Goal: Task Accomplishment & Management: Manage account settings

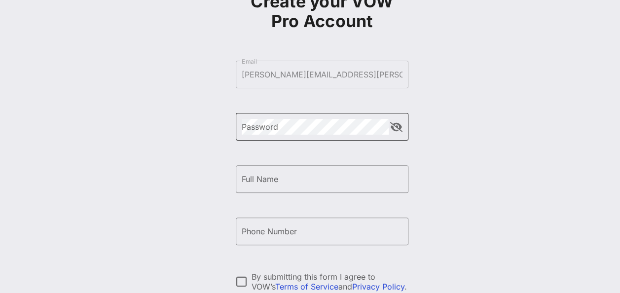
scroll to position [70, 0]
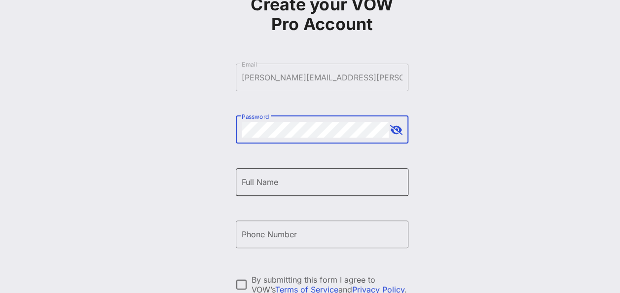
click at [270, 182] on input "Full Name" at bounding box center [322, 182] width 161 height 16
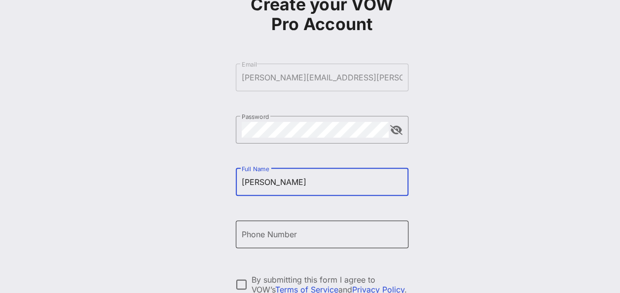
type input "[PERSON_NAME]"
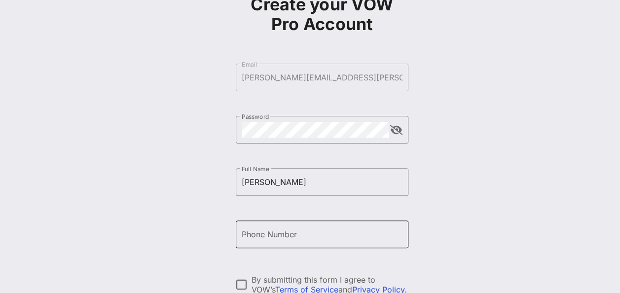
click at [286, 239] on input "Phone Number" at bounding box center [322, 234] width 161 height 16
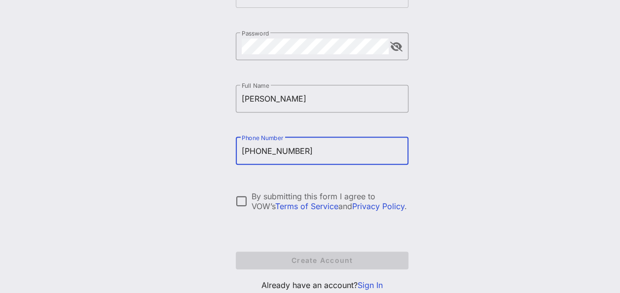
scroll to position [157, 0]
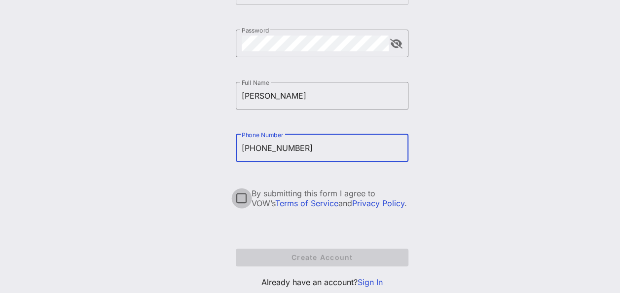
type input "[PHONE_NUMBER]"
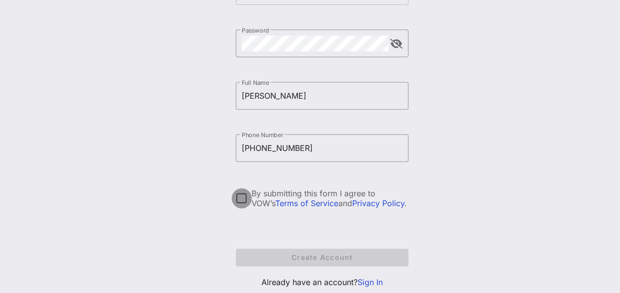
click at [239, 195] on div at bounding box center [241, 198] width 17 height 17
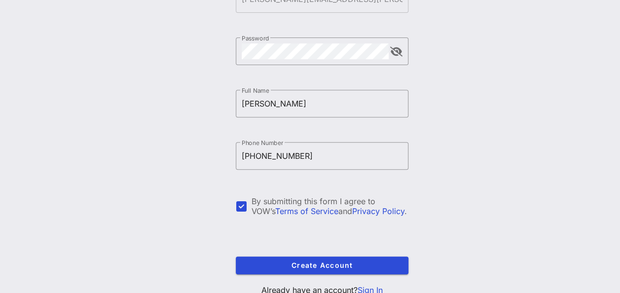
scroll to position [154, 0]
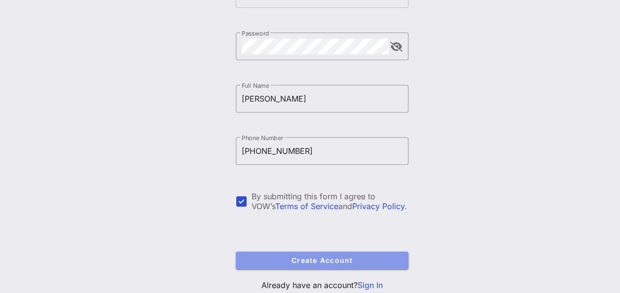
click at [337, 264] on span "Create Account" at bounding box center [322, 260] width 157 height 8
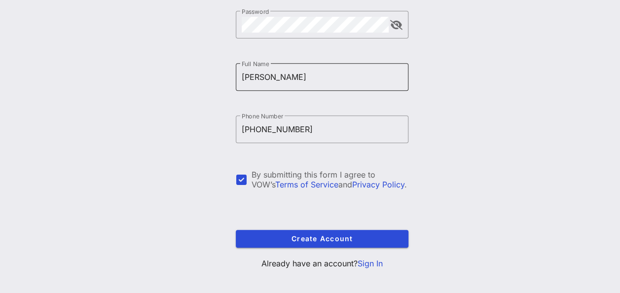
scroll to position [185, 0]
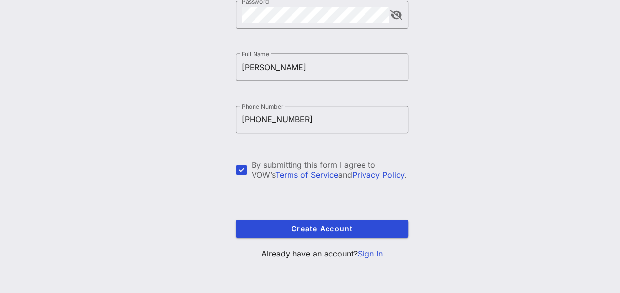
click at [367, 254] on link "Sign In" at bounding box center [369, 253] width 25 height 10
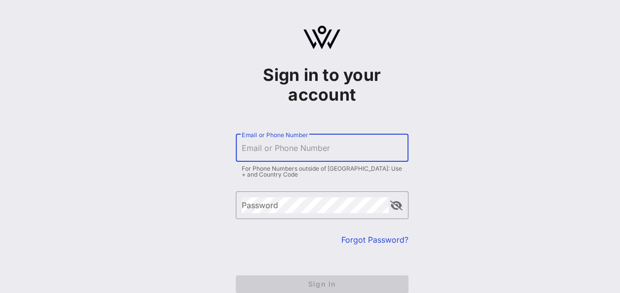
click at [314, 145] on input "Email or Phone Number" at bounding box center [322, 148] width 161 height 16
type input "t"
type input "[PERSON_NAME][EMAIL_ADDRESS][PERSON_NAME][DOMAIN_NAME]"
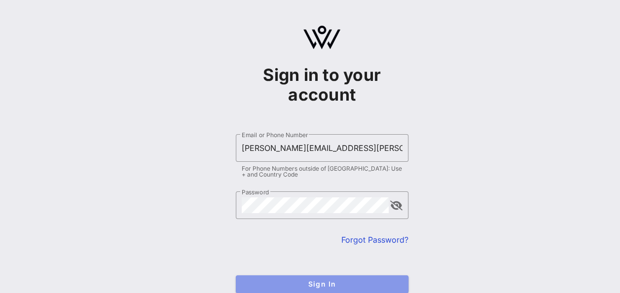
click at [327, 278] on button "Sign In" at bounding box center [322, 284] width 173 height 18
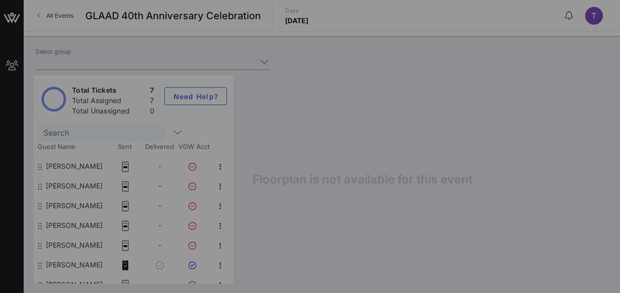
type input "Delta (Delta) [[PERSON_NAME], [PERSON_NAME][EMAIL_ADDRESS][PERSON_NAME][DOMAIN_…"
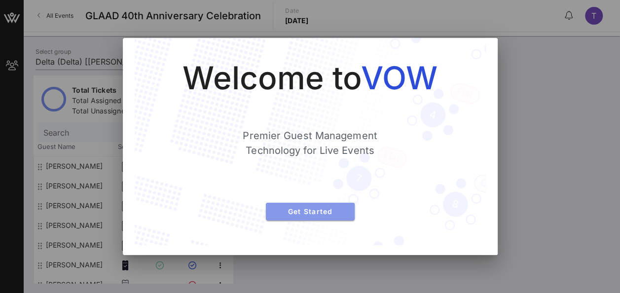
click at [298, 213] on span "Get Started" at bounding box center [310, 211] width 73 height 8
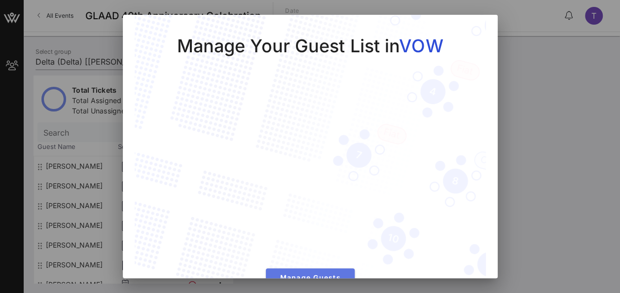
click at [298, 275] on span "Manage Guests" at bounding box center [310, 277] width 73 height 8
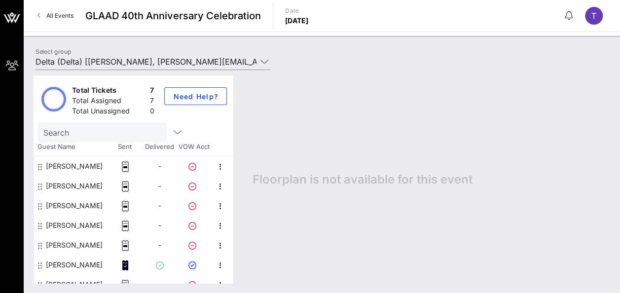
scroll to position [11, 0]
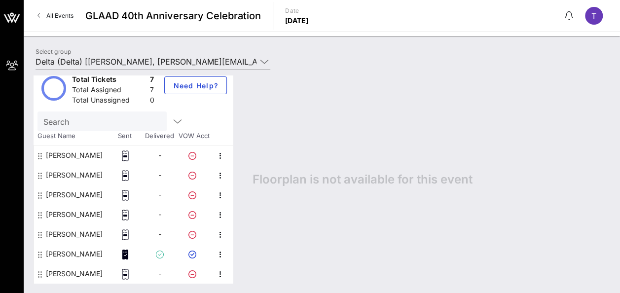
click at [126, 157] on icon at bounding box center [125, 155] width 10 height 11
click at [220, 154] on icon "button" at bounding box center [220, 156] width 12 height 12
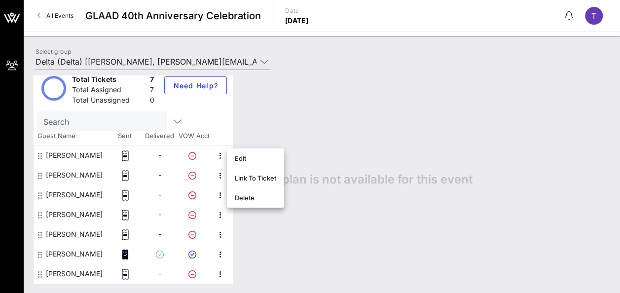
click at [319, 236] on div "Floorplan is not available for this event" at bounding box center [426, 179] width 367 height 208
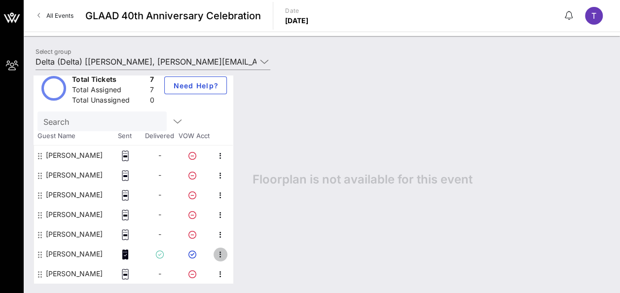
click at [220, 253] on icon "button" at bounding box center [220, 254] width 12 height 12
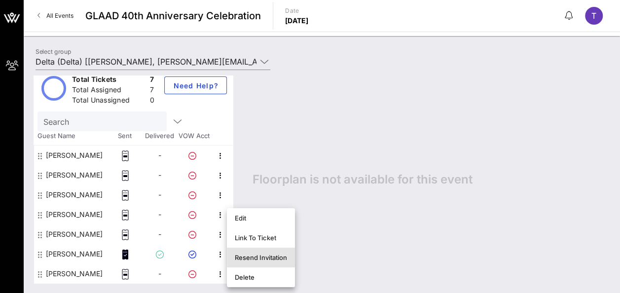
click at [263, 257] on div "Resend Invitation" at bounding box center [261, 257] width 52 height 8
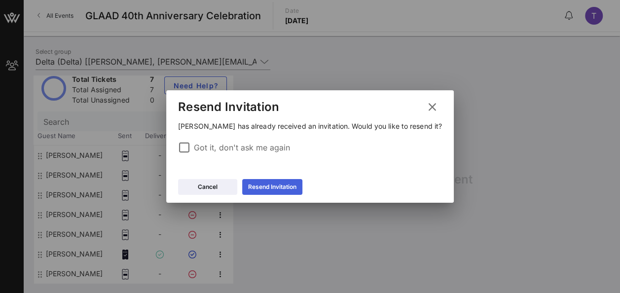
click at [278, 192] on button "Resend Invitation" at bounding box center [272, 187] width 60 height 16
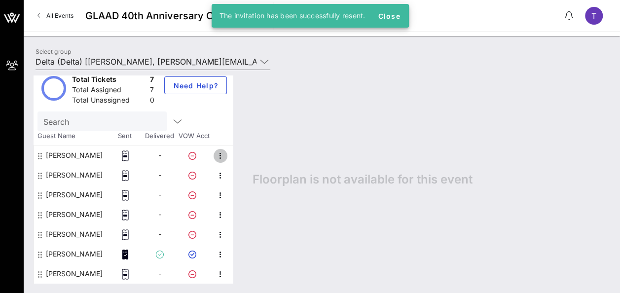
click at [219, 153] on icon "button" at bounding box center [220, 156] width 12 height 12
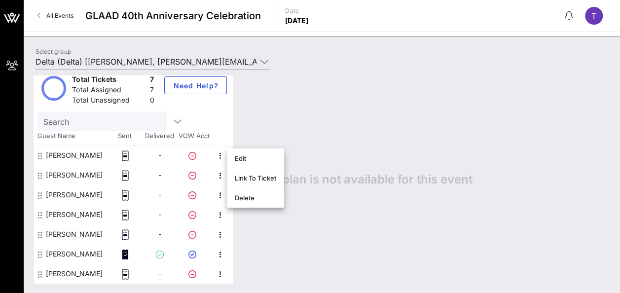
click at [355, 186] on span "Floorplan is not available for this event" at bounding box center [362, 179] width 220 height 15
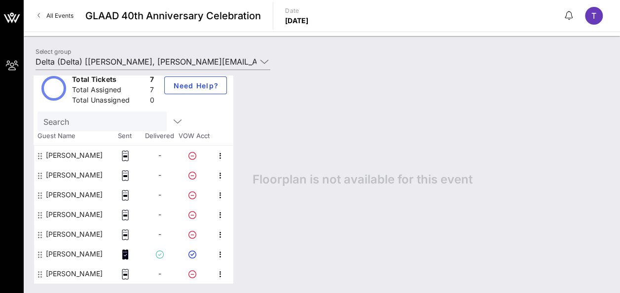
click at [329, 195] on div "Floorplan is not available for this event" at bounding box center [426, 179] width 367 height 208
click at [126, 157] on icon at bounding box center [125, 155] width 10 height 11
click at [219, 154] on icon "button" at bounding box center [220, 156] width 12 height 12
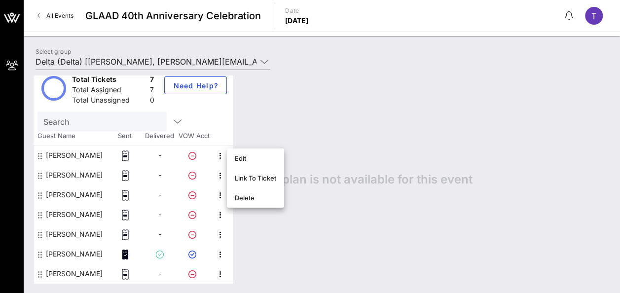
click at [332, 150] on div "Floorplan is not available for this event" at bounding box center [426, 179] width 367 height 208
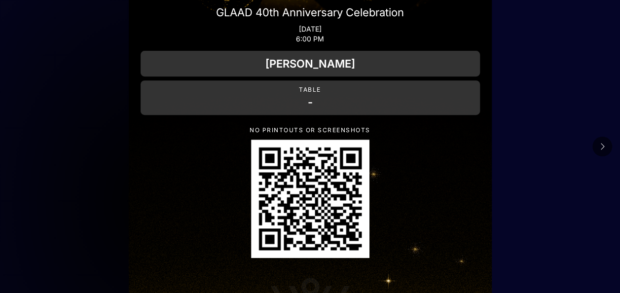
scroll to position [155, 0]
